Goal: Task Accomplishment & Management: Complete application form

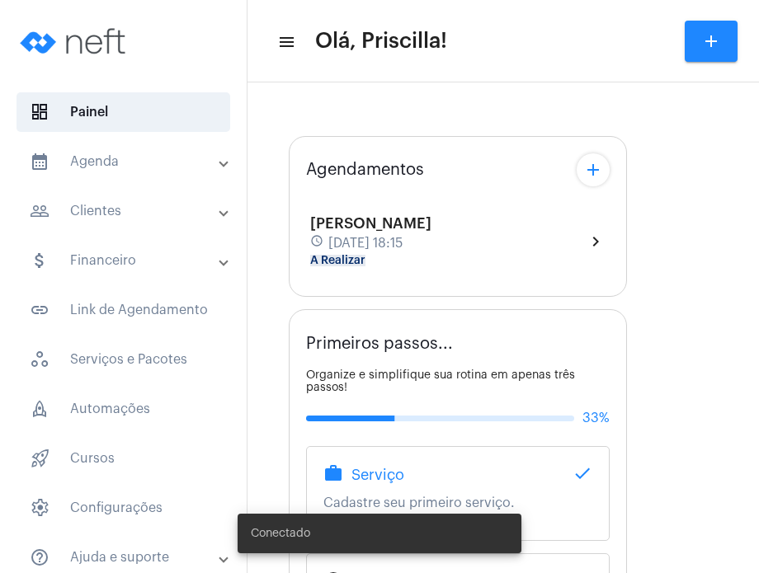
type input "[URL][DOMAIN_NAME]"
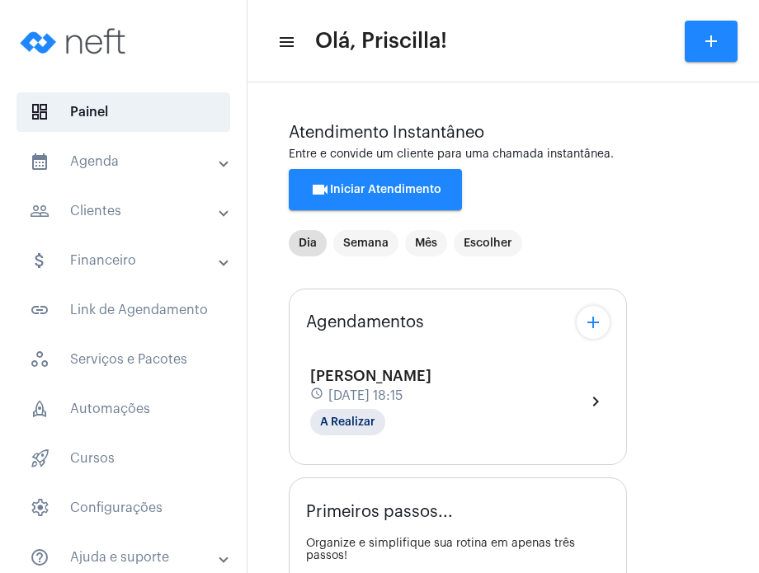
click at [134, 171] on mat-panel-title "calendar_month_outlined Agenda" at bounding box center [125, 162] width 191 height 20
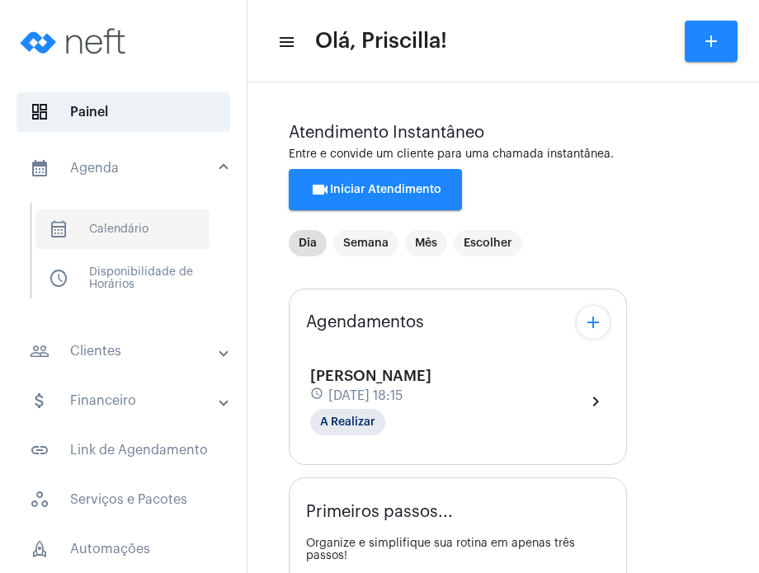
click at [140, 218] on span "calendar_month_outlined Calendário" at bounding box center [122, 230] width 174 height 40
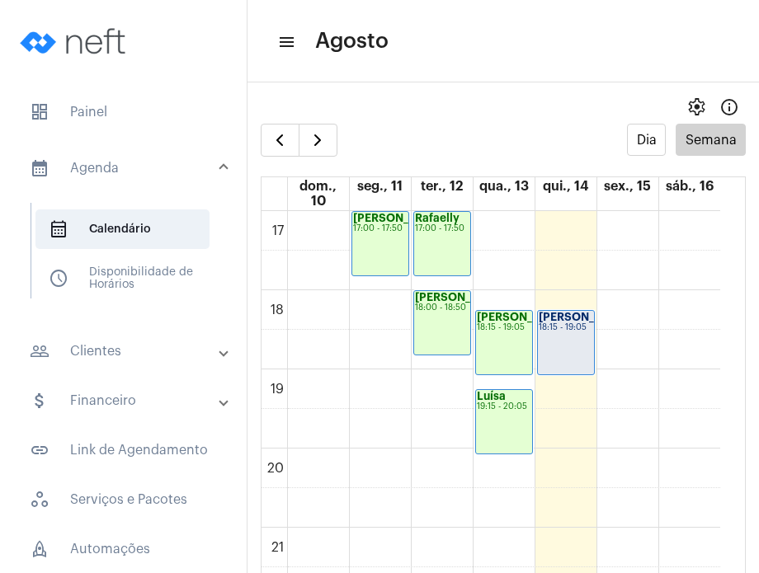
scroll to position [1353, 0]
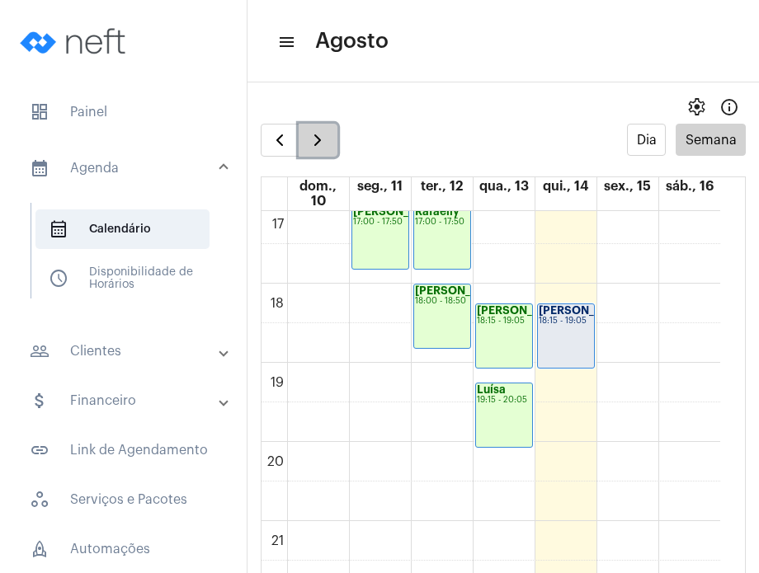
click at [323, 138] on span "button" at bounding box center [318, 140] width 20 height 20
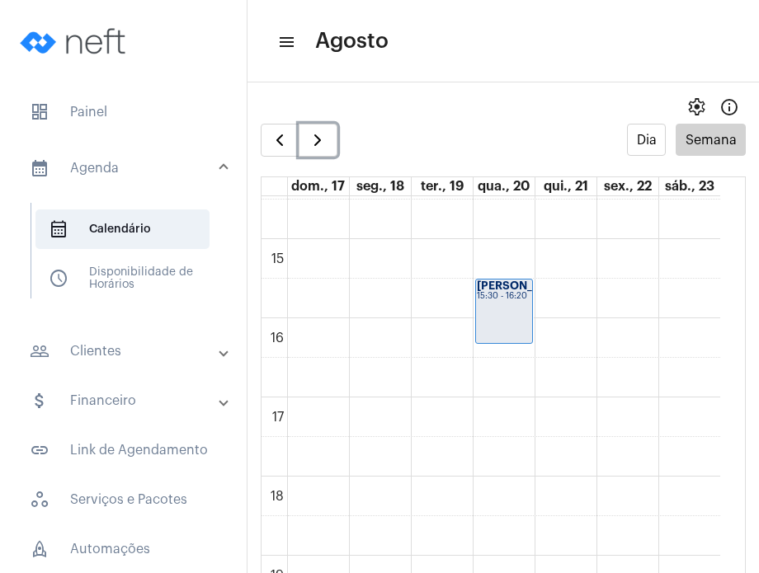
scroll to position [1149, 0]
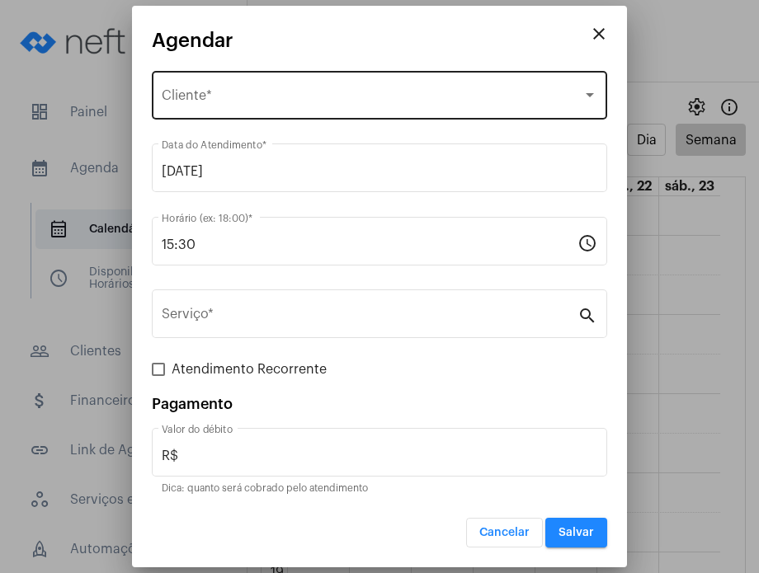
click at [229, 87] on div "Selecione o Cliente Cliente *" at bounding box center [380, 94] width 436 height 52
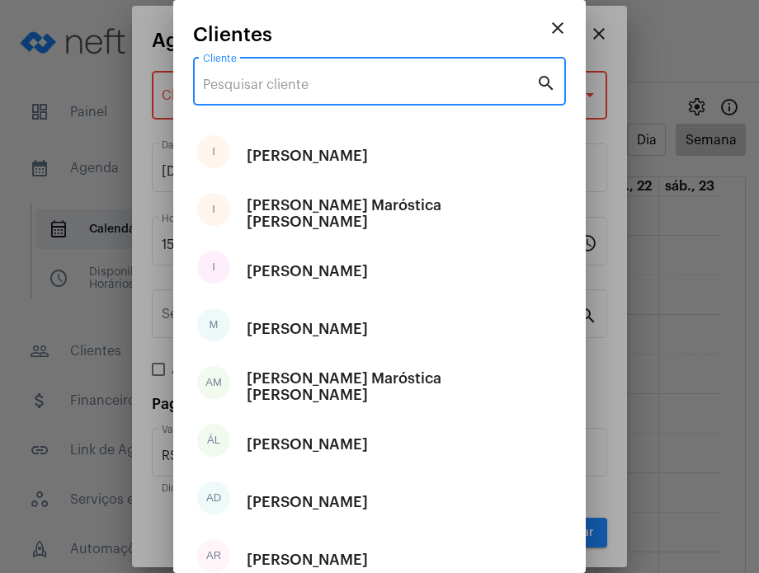
click at [229, 87] on input "Cliente" at bounding box center [369, 85] width 333 height 15
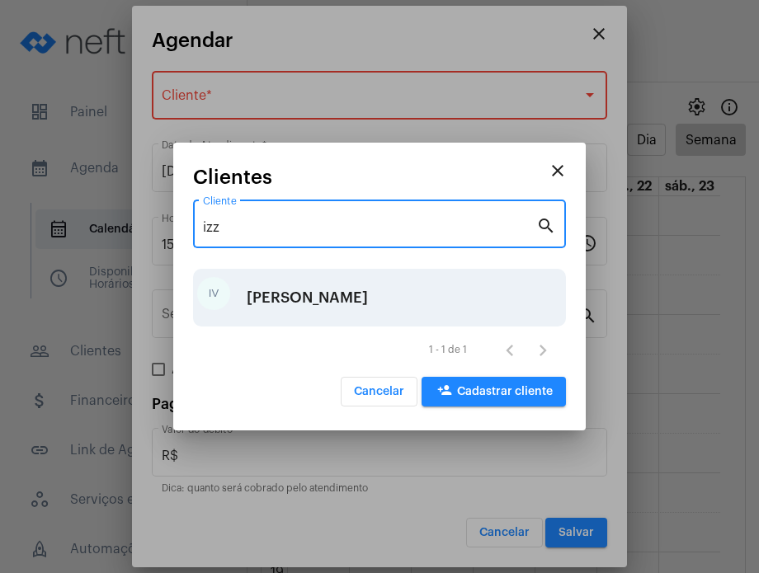
type input "izz"
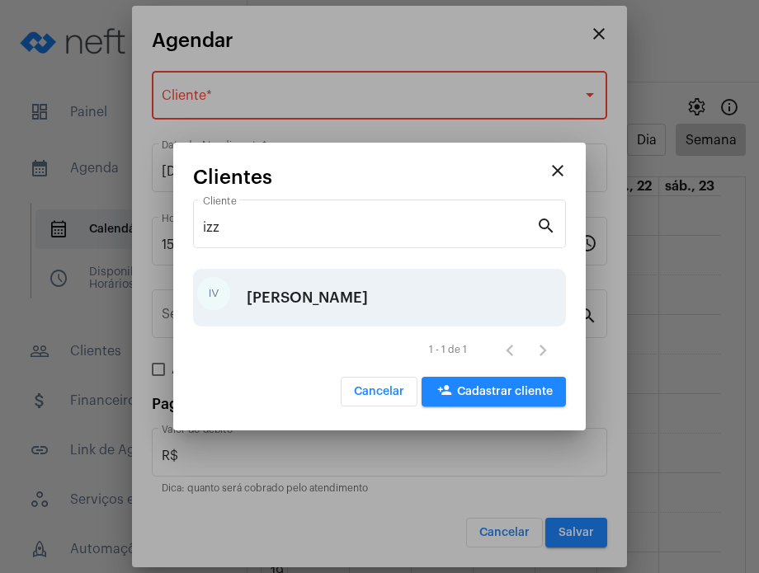
click at [289, 293] on div "Izzi Vitório" at bounding box center [307, 298] width 121 height 50
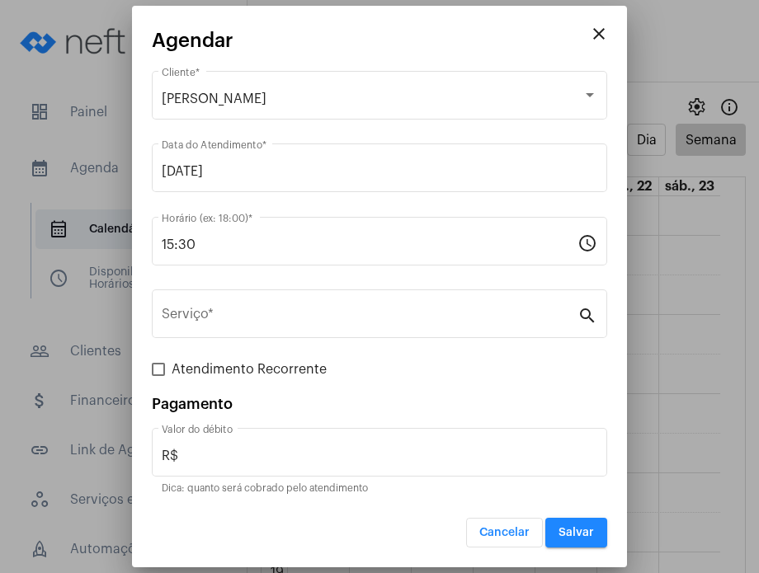
click at [289, 293] on div "Serviço *" at bounding box center [370, 312] width 416 height 52
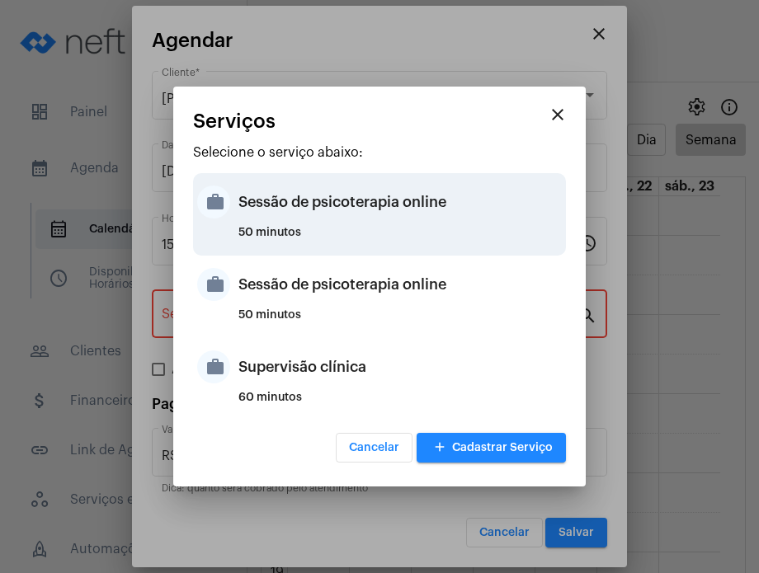
click at [314, 230] on div "50 minutos" at bounding box center [399, 239] width 323 height 25
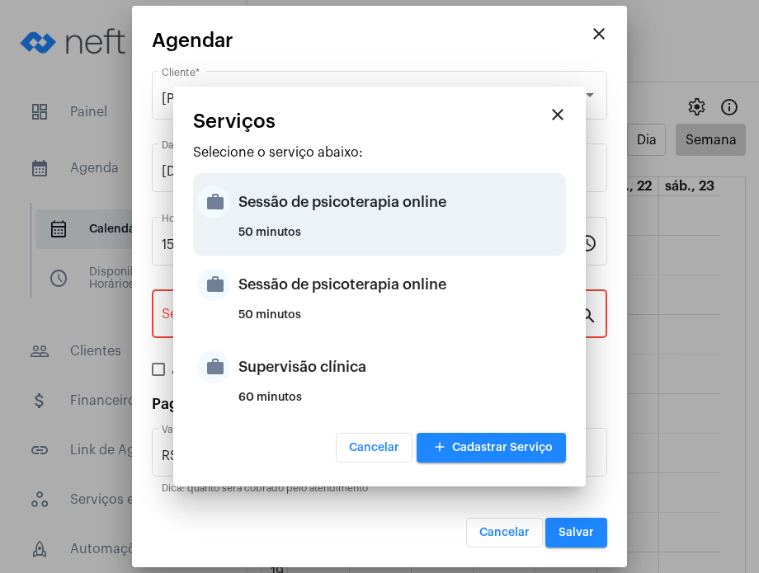
type input "Sessão de psicoterapia online"
type input "R$ 230"
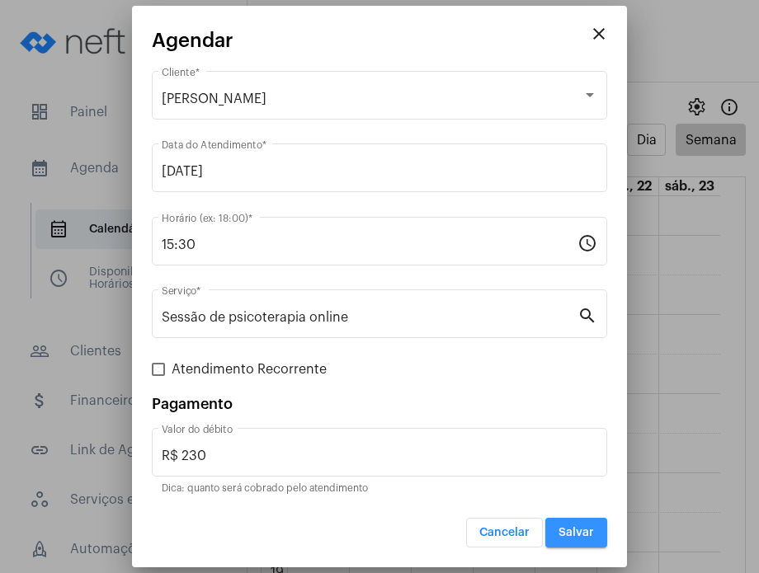
click at [591, 542] on button "Salvar" at bounding box center [576, 533] width 62 height 30
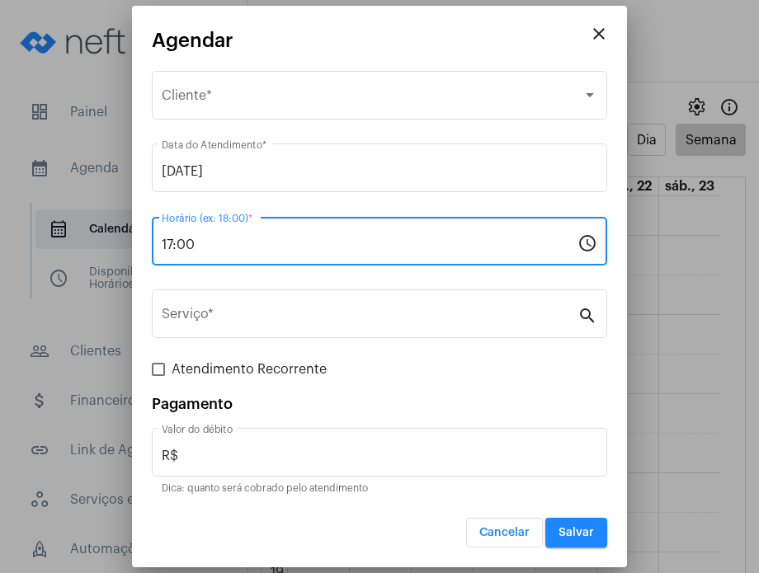
click at [256, 248] on input "17:00" at bounding box center [370, 245] width 416 height 15
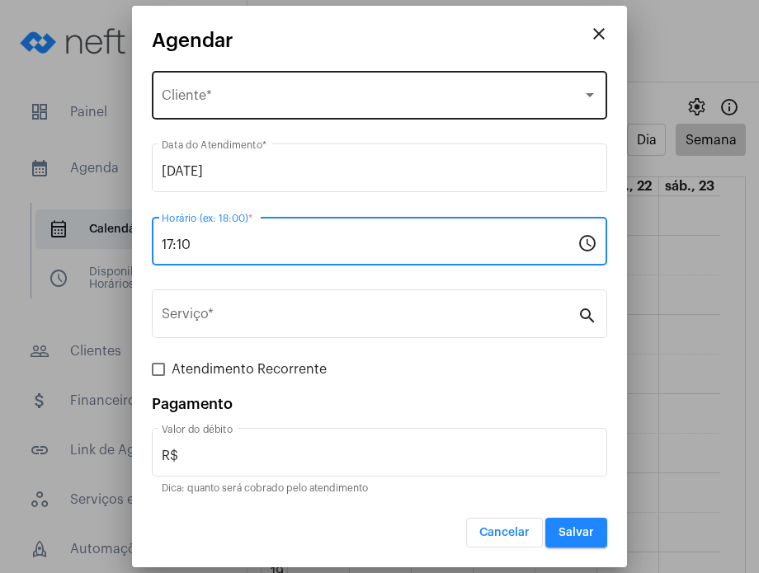
type input "17:10"
click at [226, 87] on div "Selecione o Cliente Cliente *" at bounding box center [380, 94] width 436 height 52
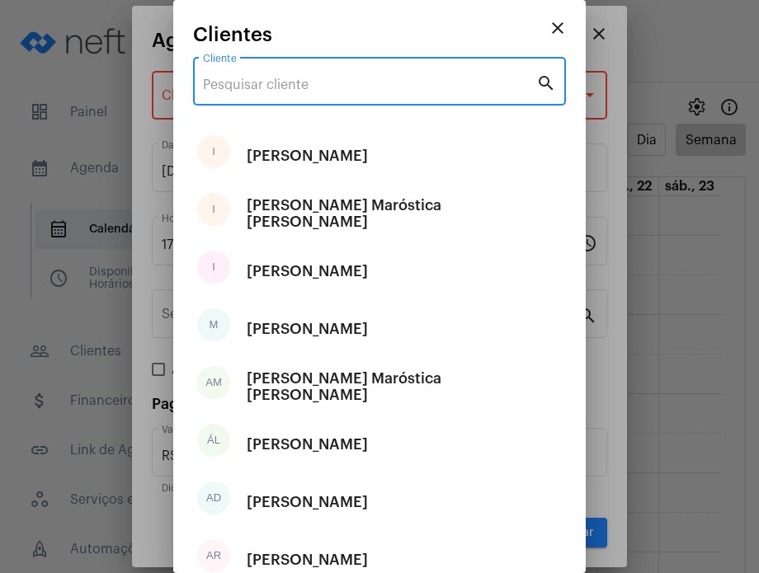
click at [226, 87] on input "Cliente" at bounding box center [369, 85] width 333 height 15
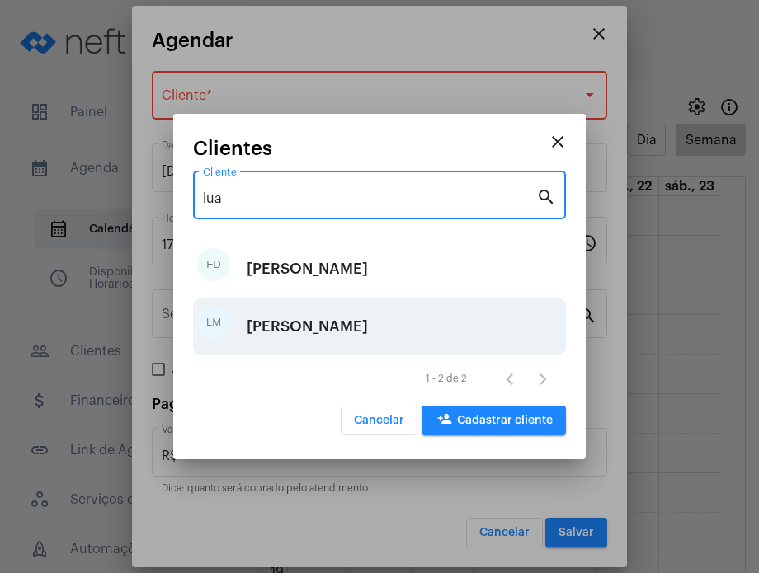
type input "lua"
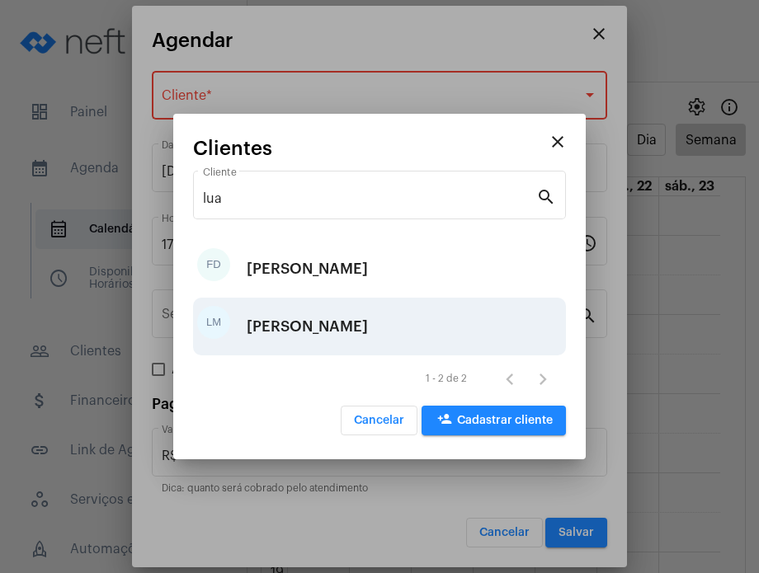
click at [317, 313] on div "Luana Maurício" at bounding box center [307, 327] width 121 height 50
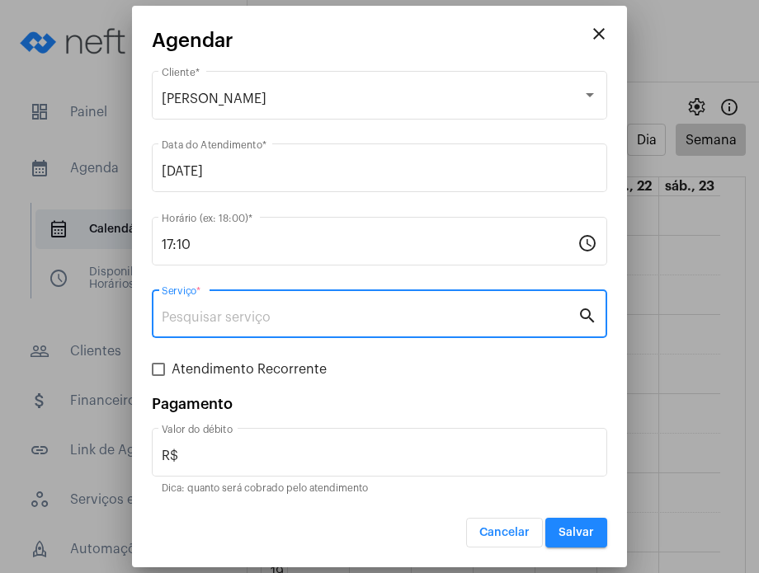
click at [317, 313] on input "Serviço *" at bounding box center [370, 317] width 416 height 15
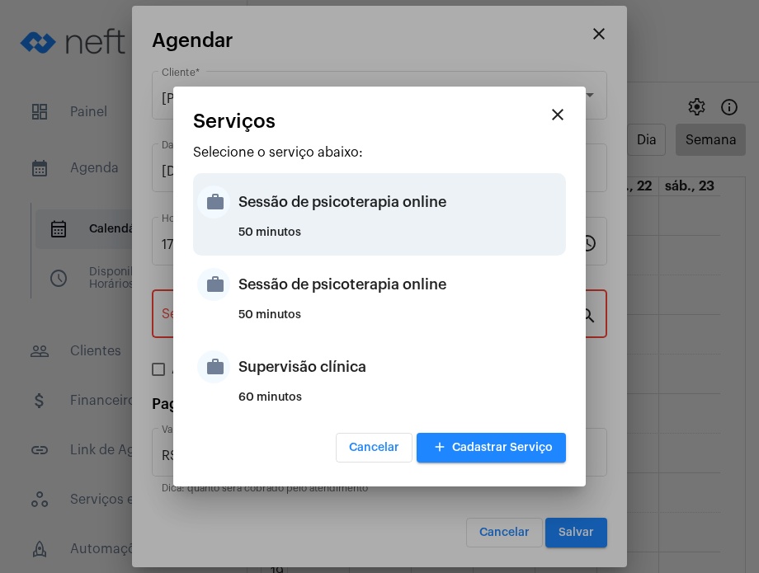
click at [323, 225] on div "Sessão de psicoterapia online" at bounding box center [399, 202] width 323 height 50
type input "Sessão de psicoterapia online"
type input "R$ 230"
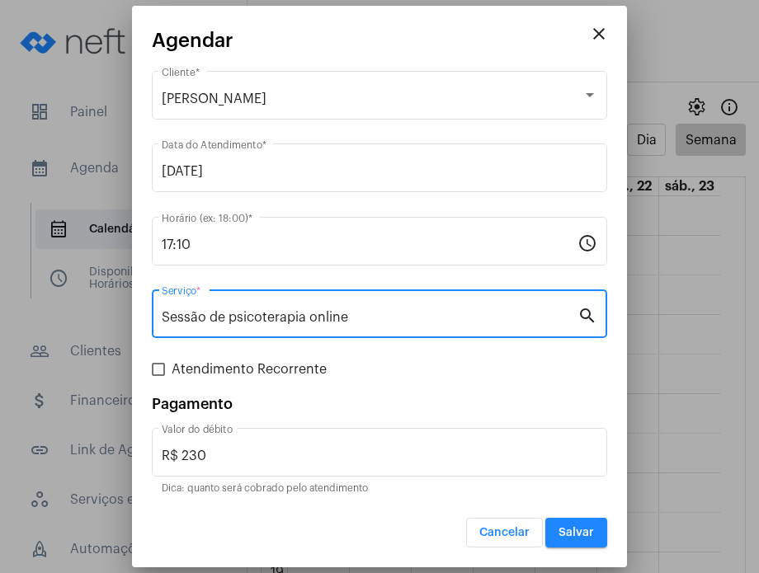
click at [597, 531] on button "Salvar" at bounding box center [576, 533] width 62 height 30
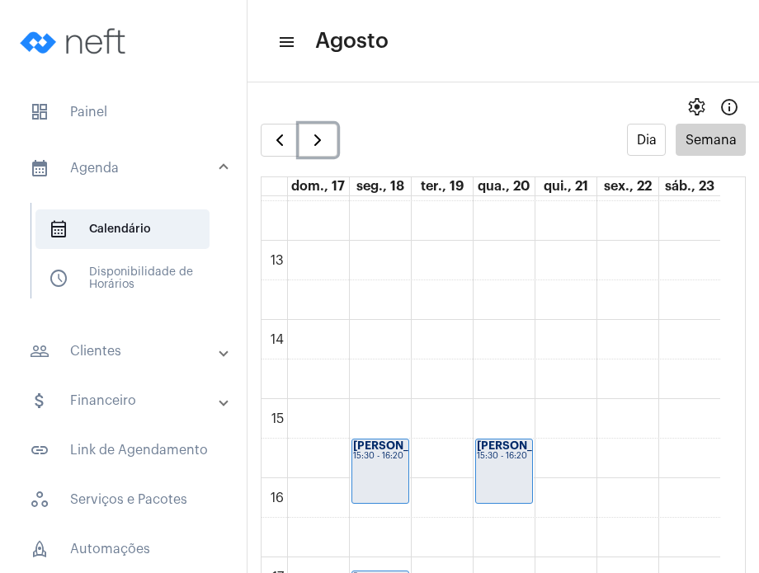
scroll to position [965, 0]
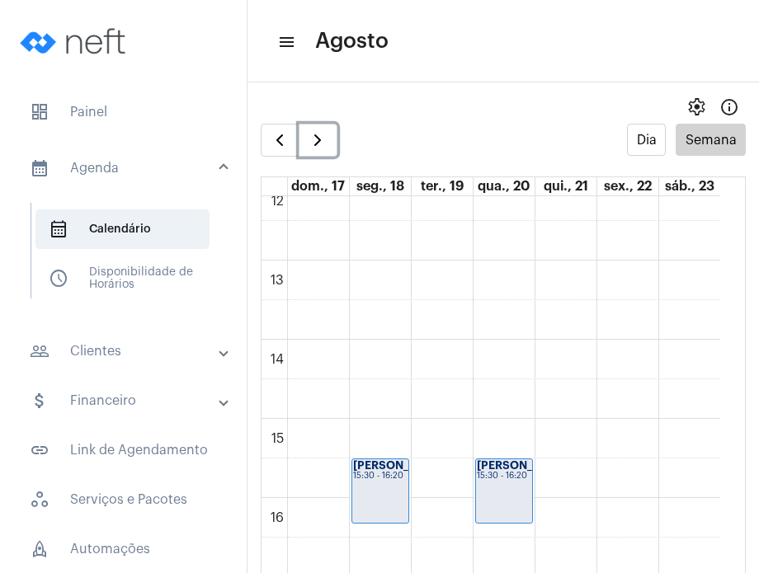
click at [299, 124] on button "button" at bounding box center [318, 140] width 39 height 33
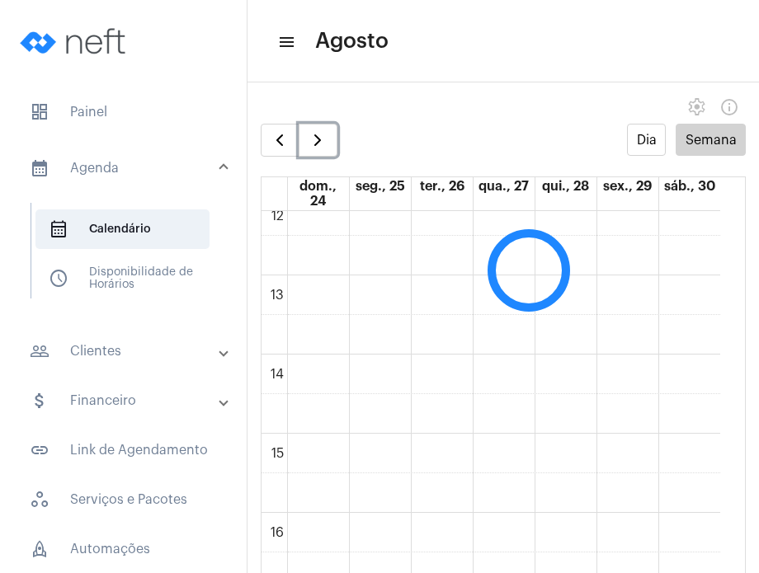
scroll to position [475, 0]
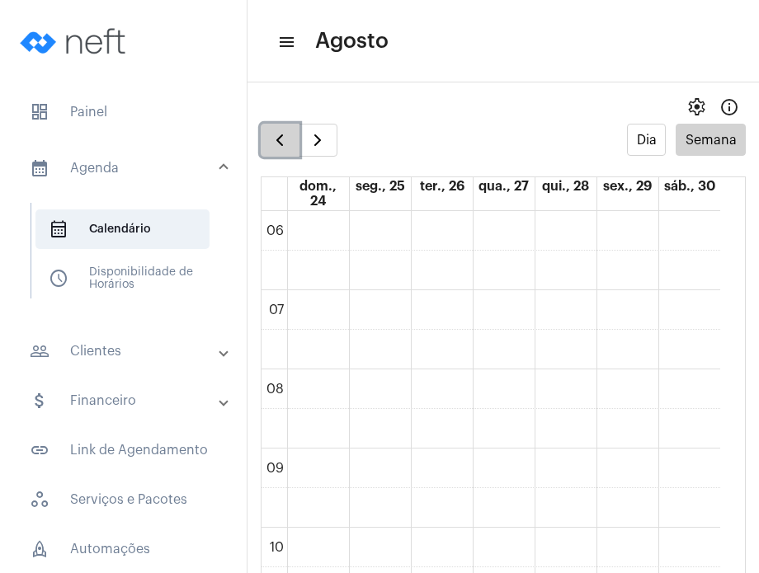
click at [264, 132] on button "button" at bounding box center [280, 140] width 39 height 33
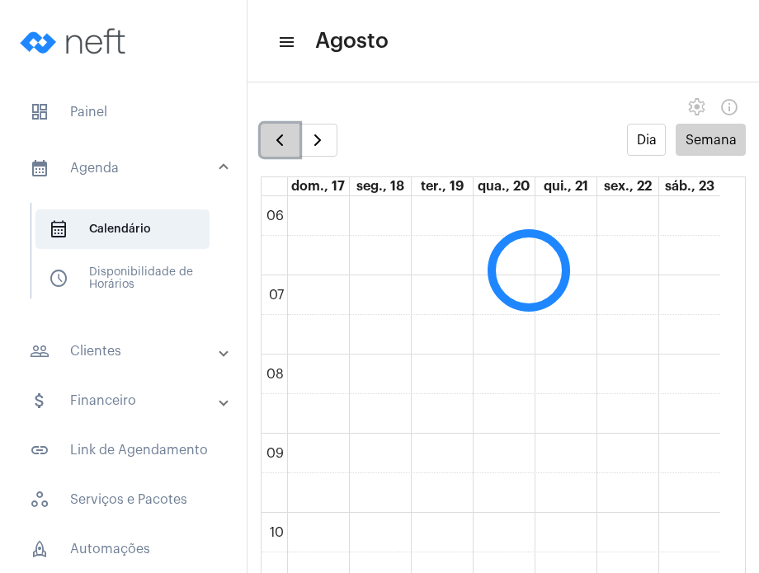
scroll to position [477, 0]
